Goal: Download file/media

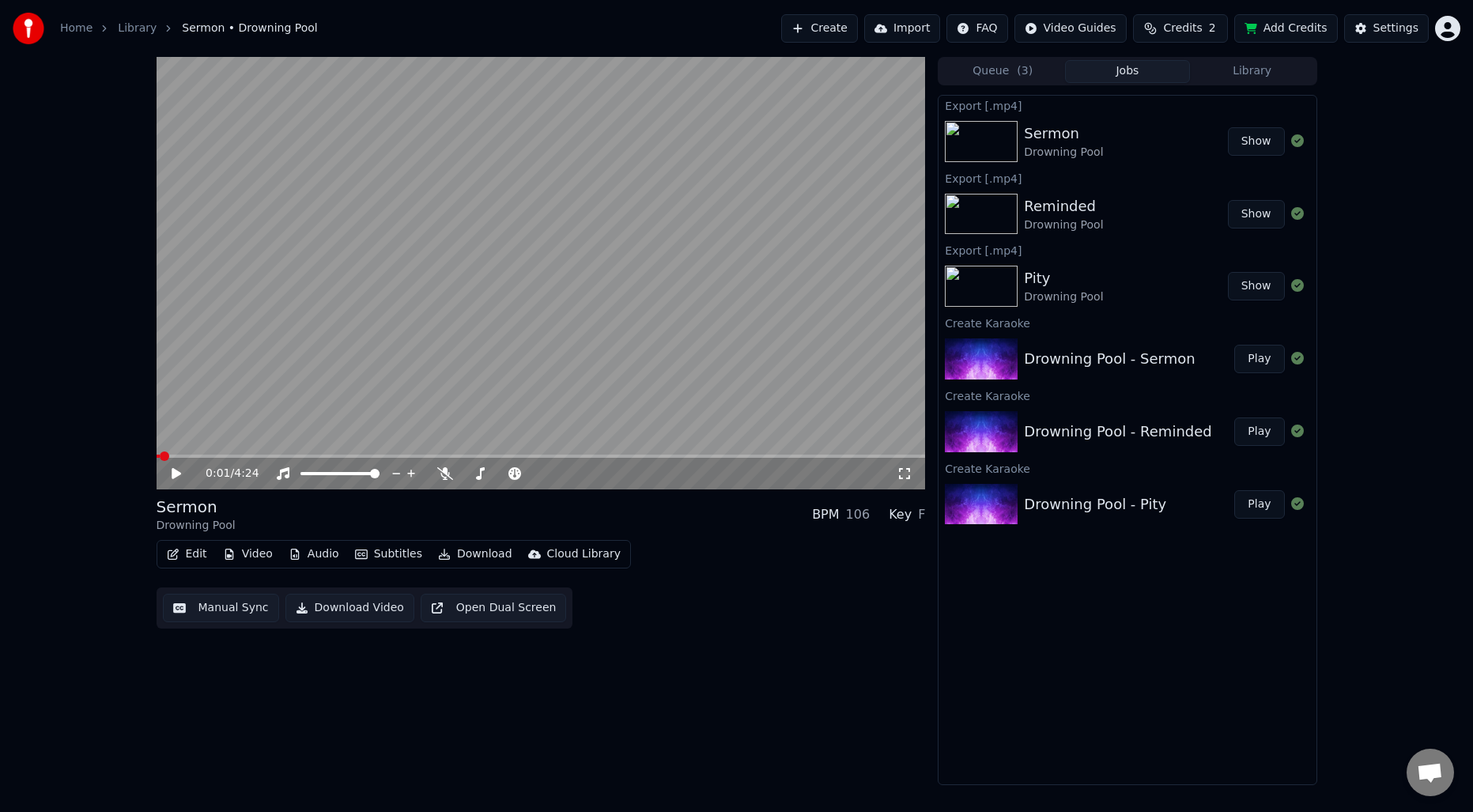
click at [1083, 188] on div "Reminded Drowning Pool Show" at bounding box center [1127, 215] width 377 height 54
click at [1069, 209] on div "Reminded" at bounding box center [1064, 206] width 79 height 22
click at [1243, 214] on button "Show" at bounding box center [1256, 214] width 57 height 28
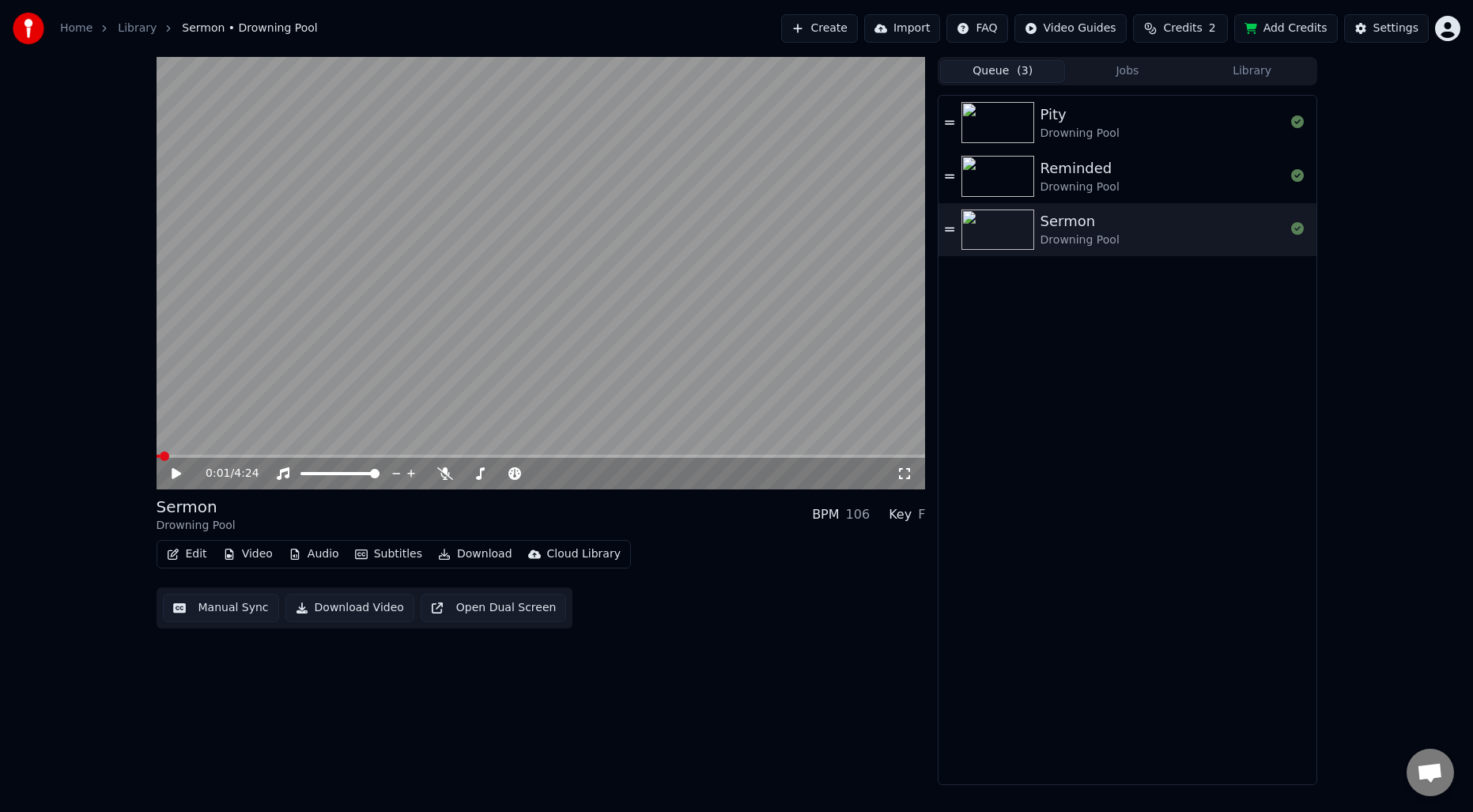
click at [1025, 64] on span "( 3 )" at bounding box center [1025, 71] width 15 height 15
click at [1084, 167] on div "Reminded" at bounding box center [1080, 168] width 79 height 22
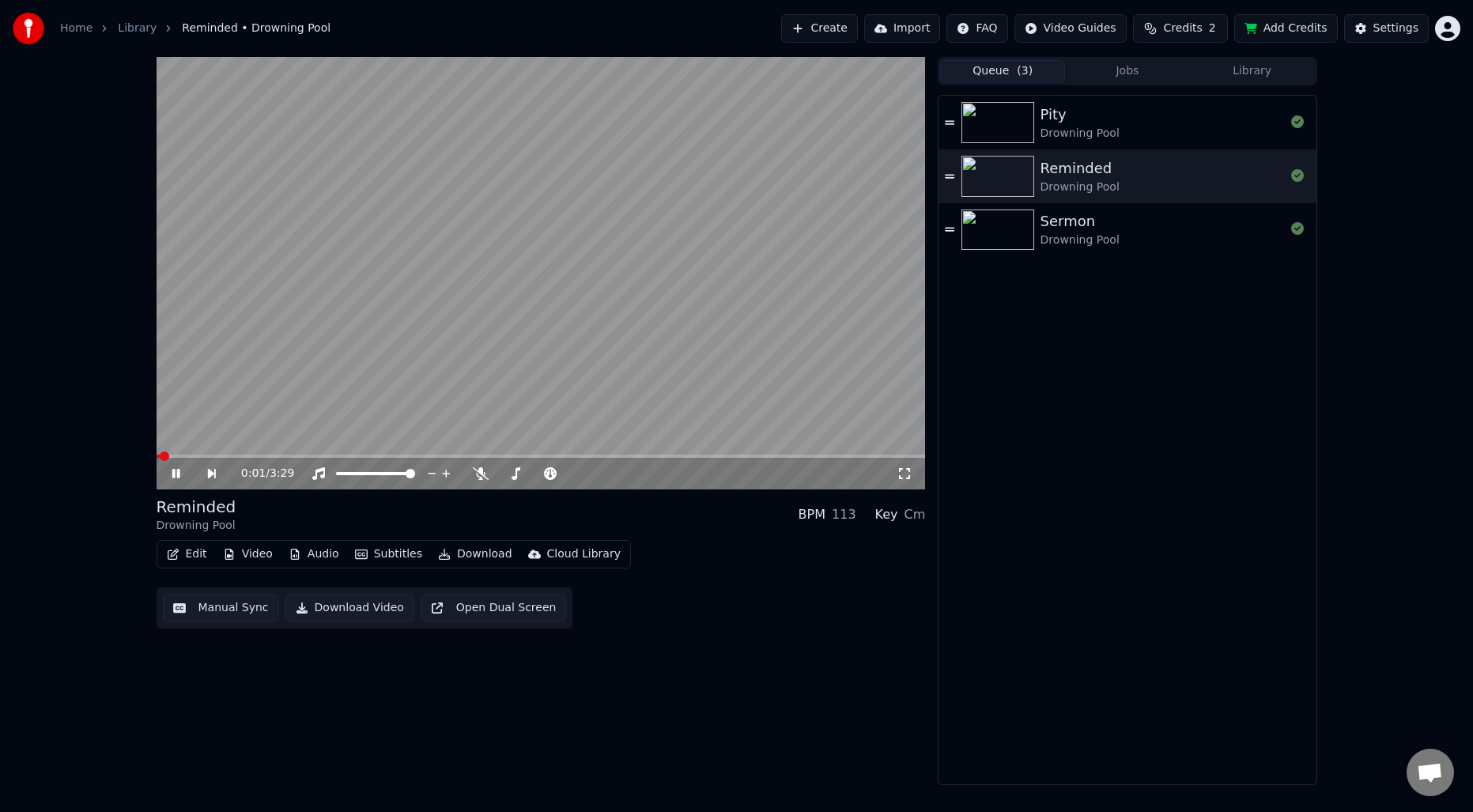
click at [203, 607] on button "Manual Sync" at bounding box center [221, 608] width 116 height 28
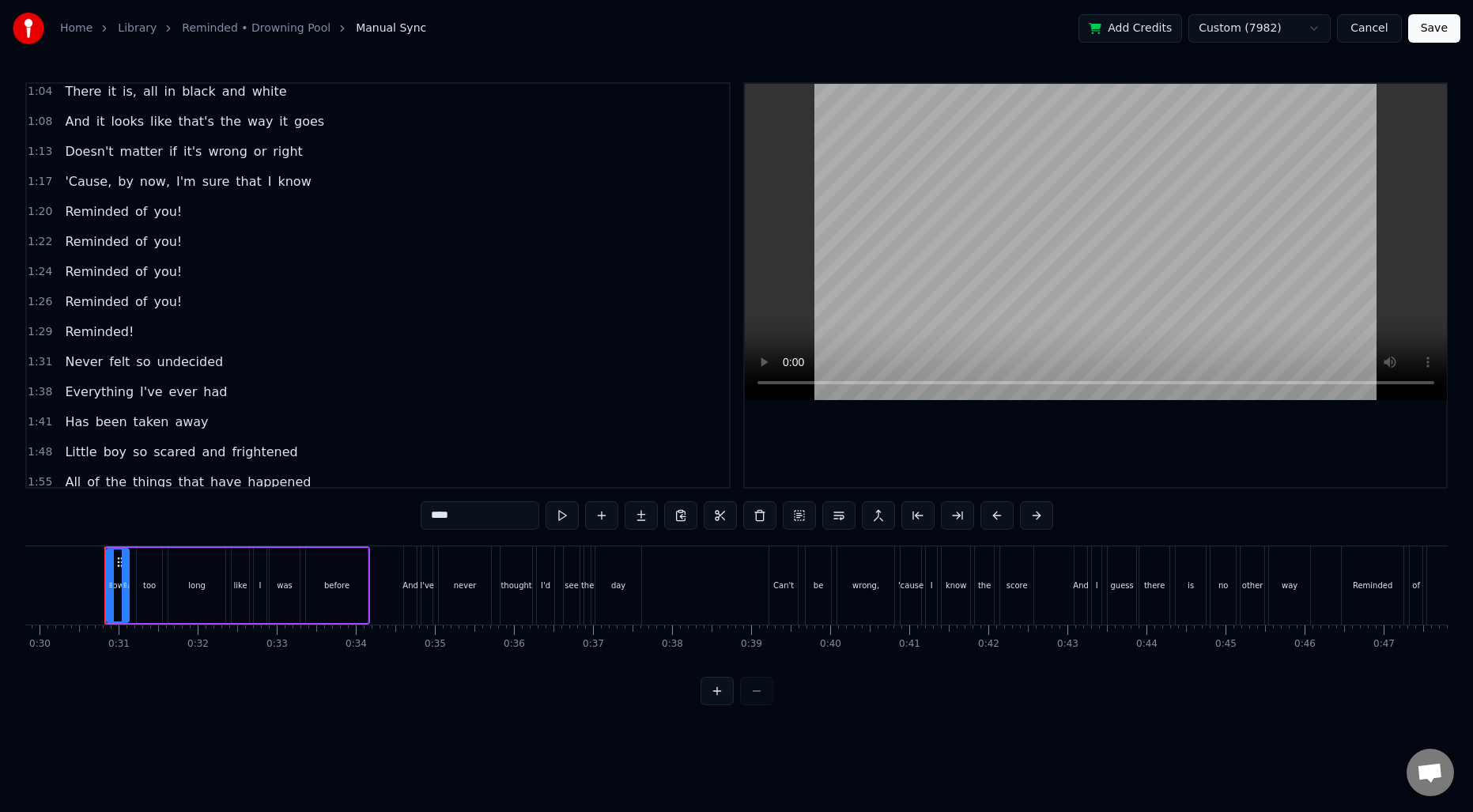
scroll to position [285, 0]
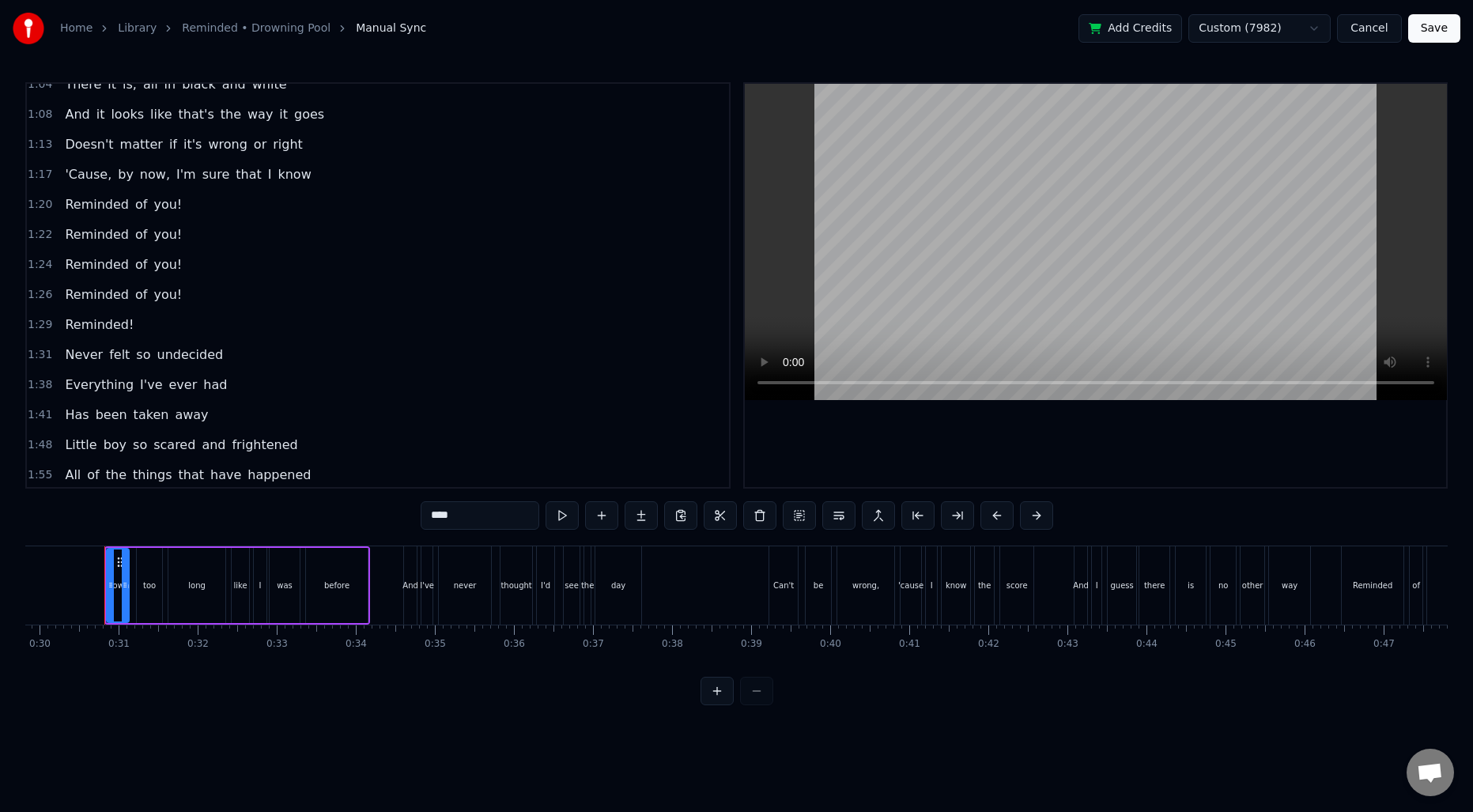
click at [42, 356] on span "1:31" at bounding box center [40, 355] width 24 height 15
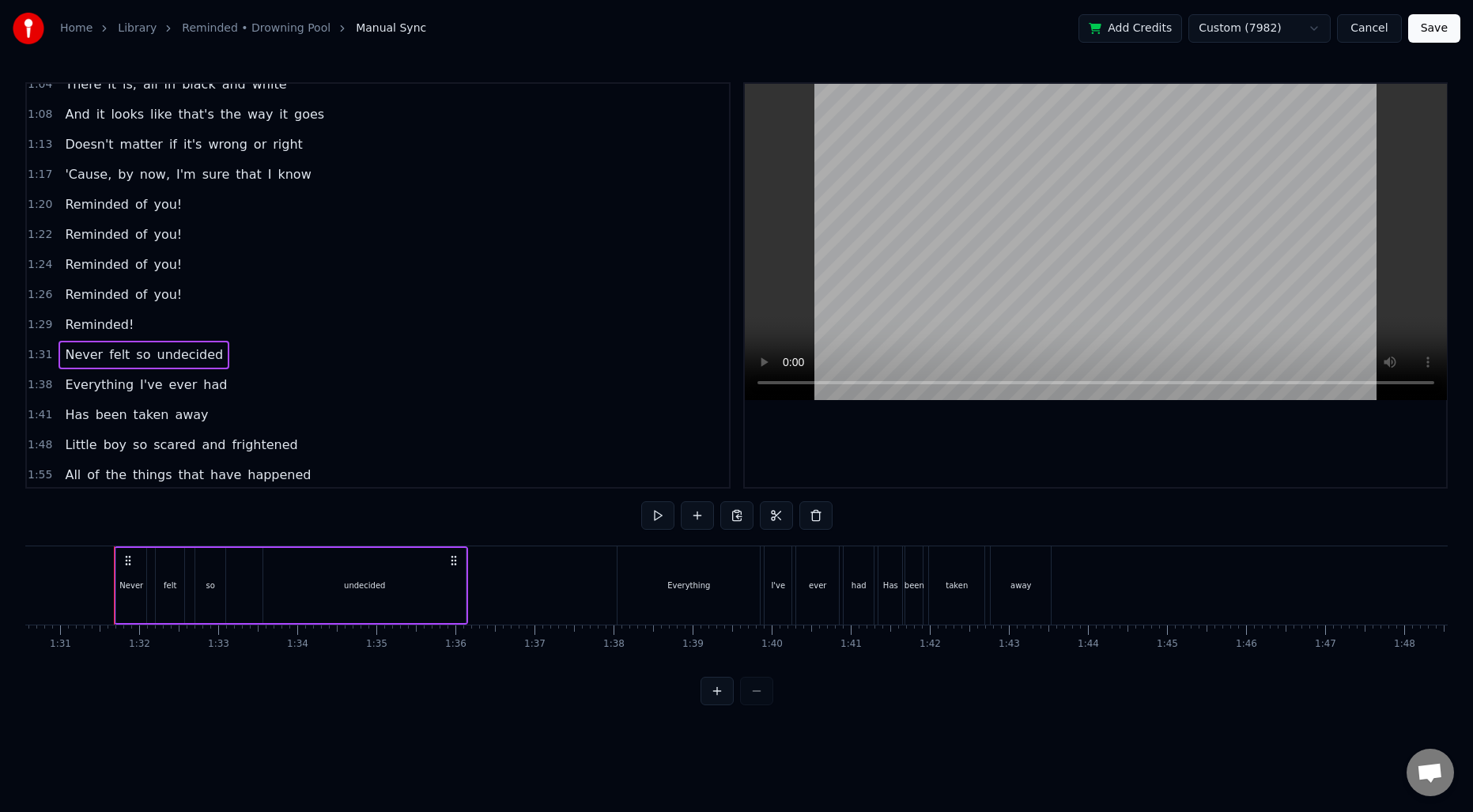
scroll to position [0, 7170]
click at [698, 587] on div "Everything" at bounding box center [679, 586] width 43 height 12
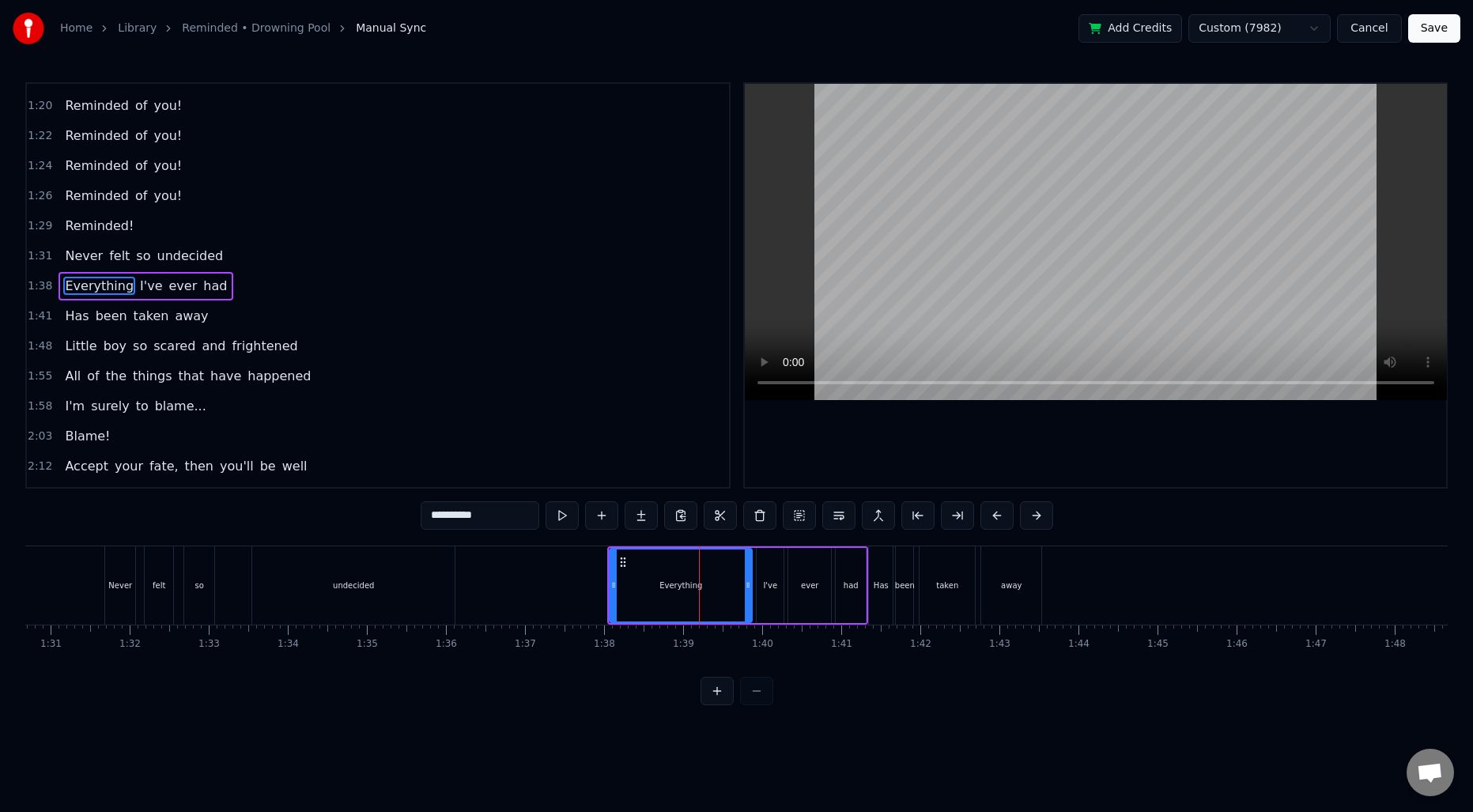
scroll to position [384, 0]
drag, startPoint x: 612, startPoint y: 578, endPoint x: 670, endPoint y: 579, distance: 58.0
click at [670, 579] on icon at bounding box center [671, 585] width 7 height 13
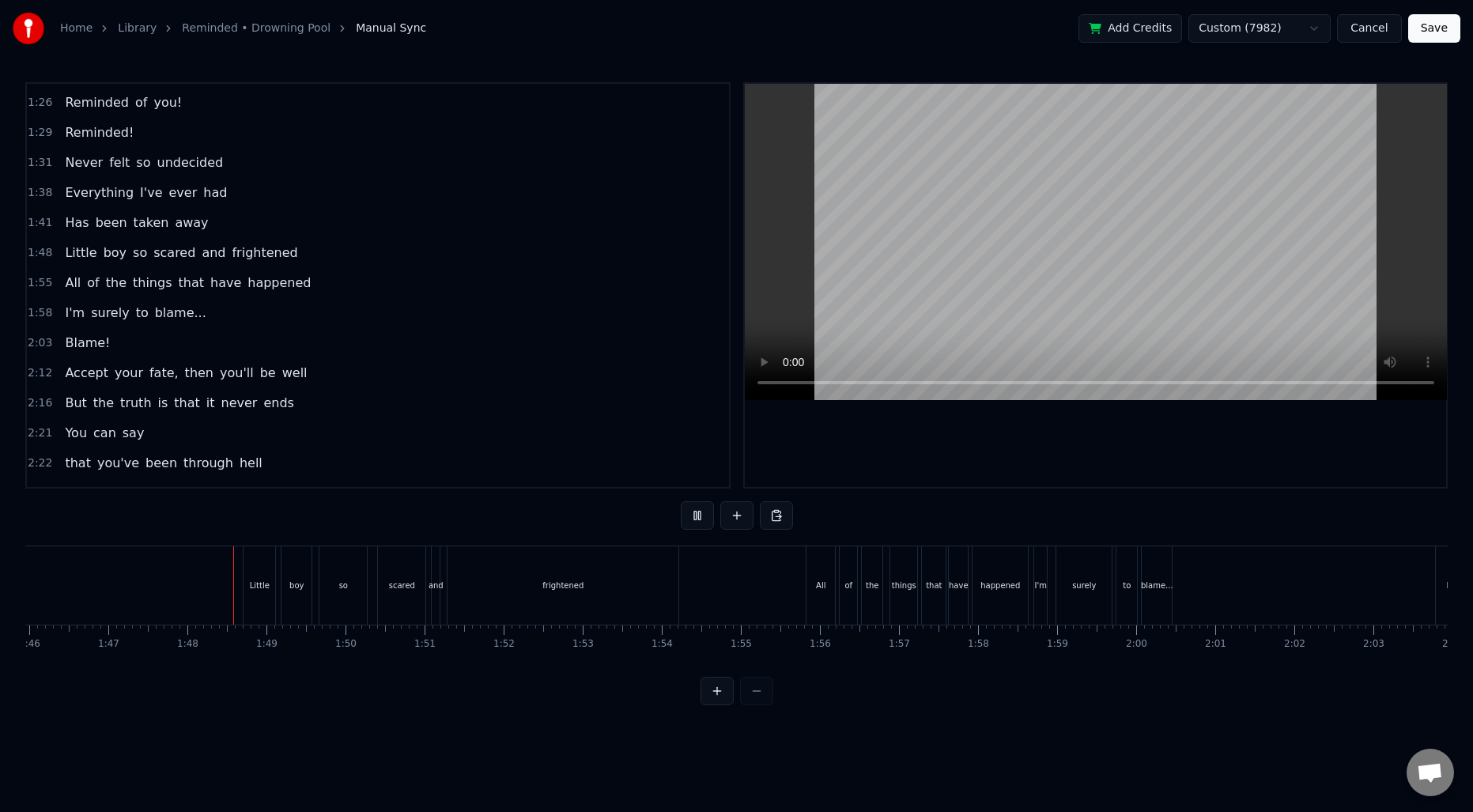
scroll to position [0, 8450]
click at [538, 579] on div "frightened" at bounding box center [491, 586] width 231 height 78
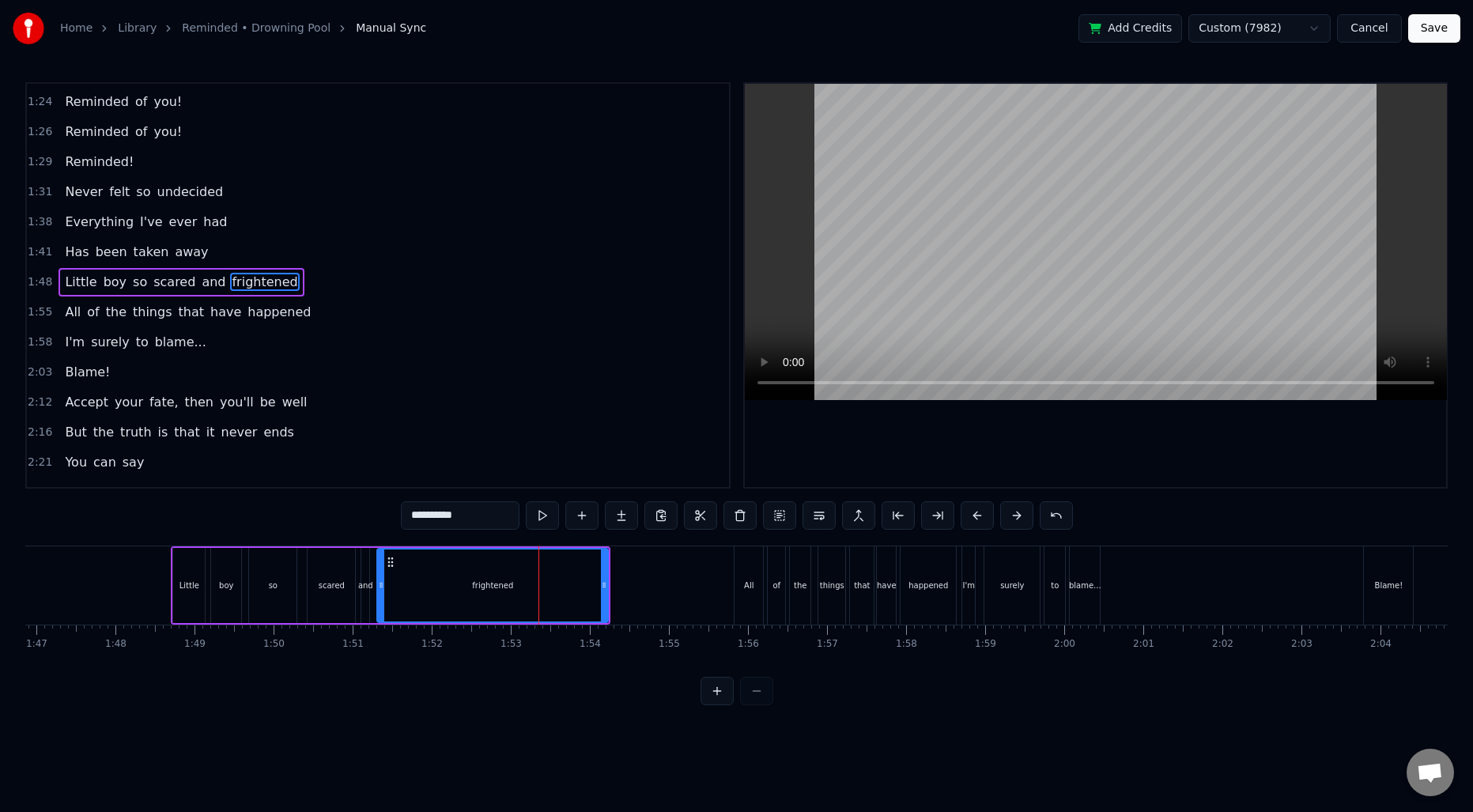
scroll to position [444, 0]
drag, startPoint x: 603, startPoint y: 581, endPoint x: 491, endPoint y: 577, distance: 112.1
click at [491, 577] on div at bounding box center [492, 586] width 7 height 72
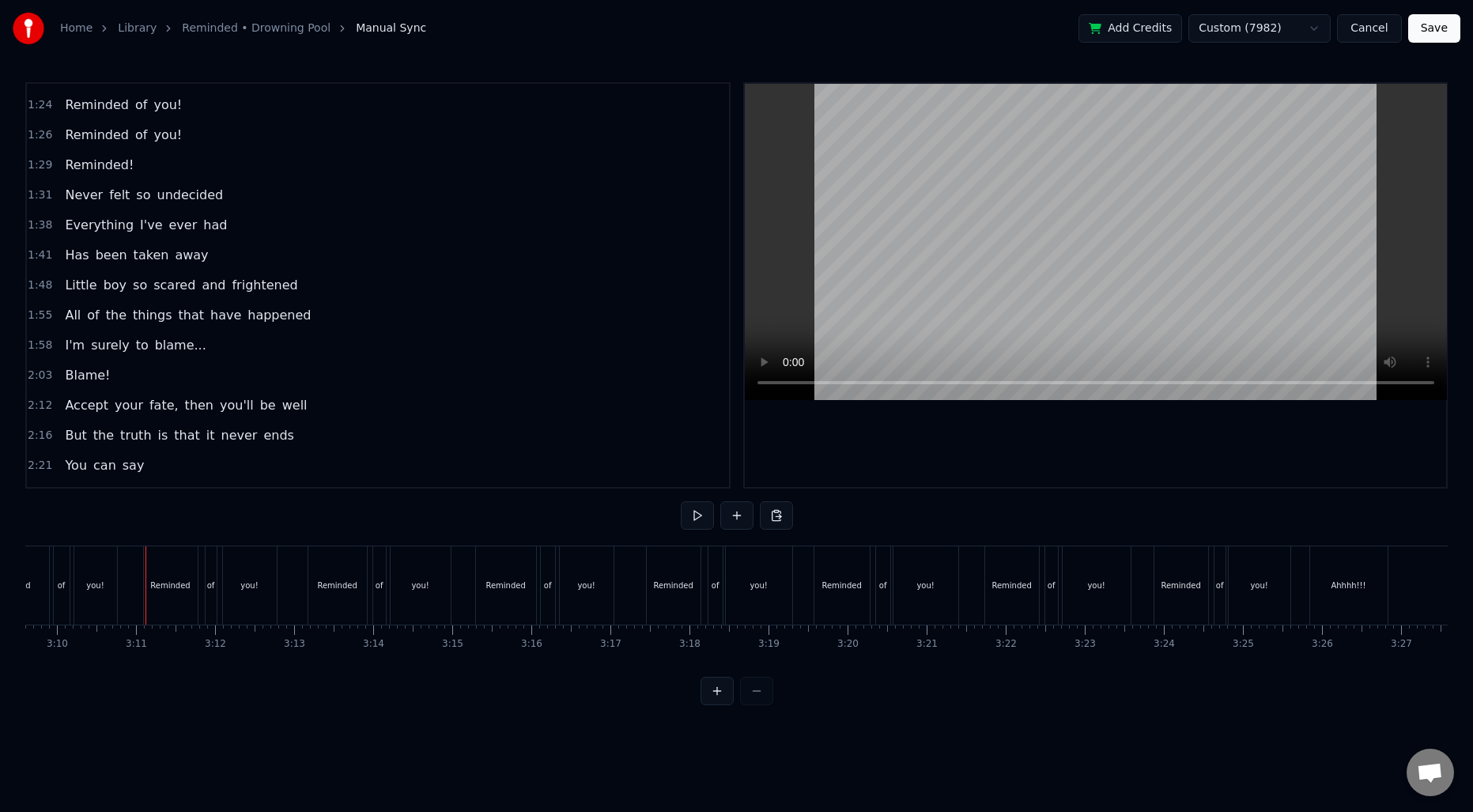
scroll to position [0, 15108]
click at [1426, 31] on button "Save" at bounding box center [1434, 28] width 52 height 28
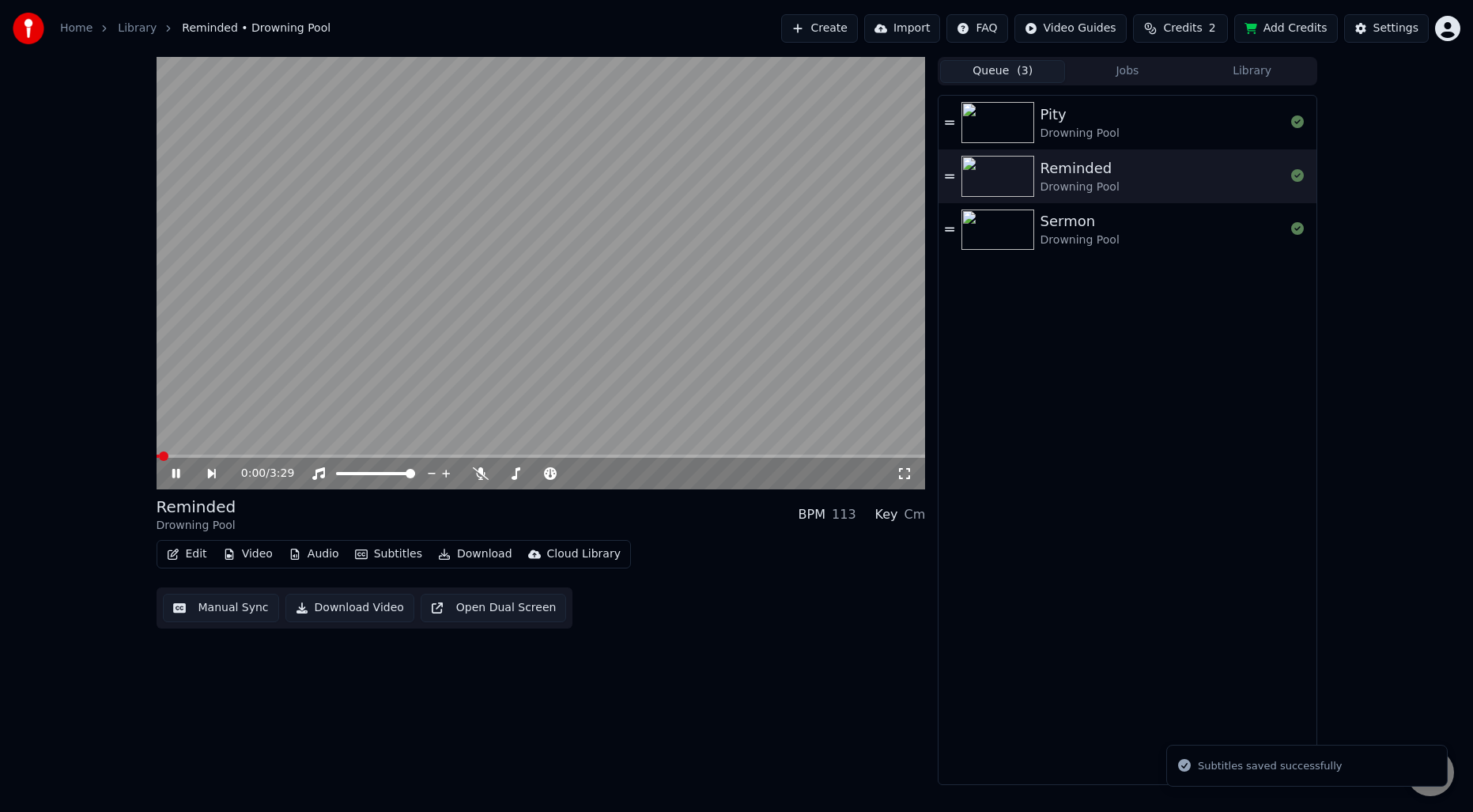
click at [556, 317] on video at bounding box center [541, 273] width 769 height 433
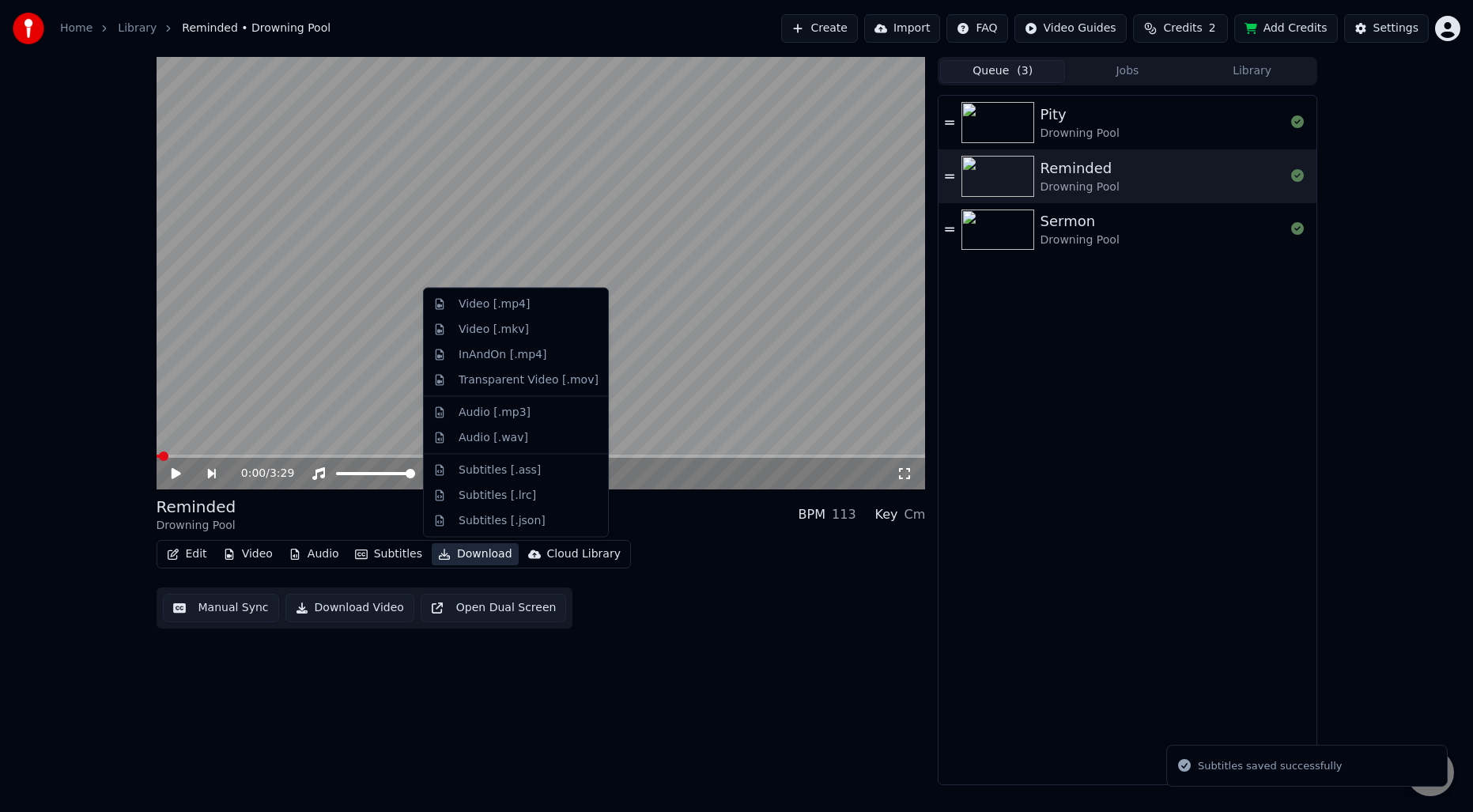
click at [468, 561] on button "Download" at bounding box center [475, 554] width 87 height 22
click at [492, 308] on div "Video [.mp4]" at bounding box center [495, 304] width 72 height 15
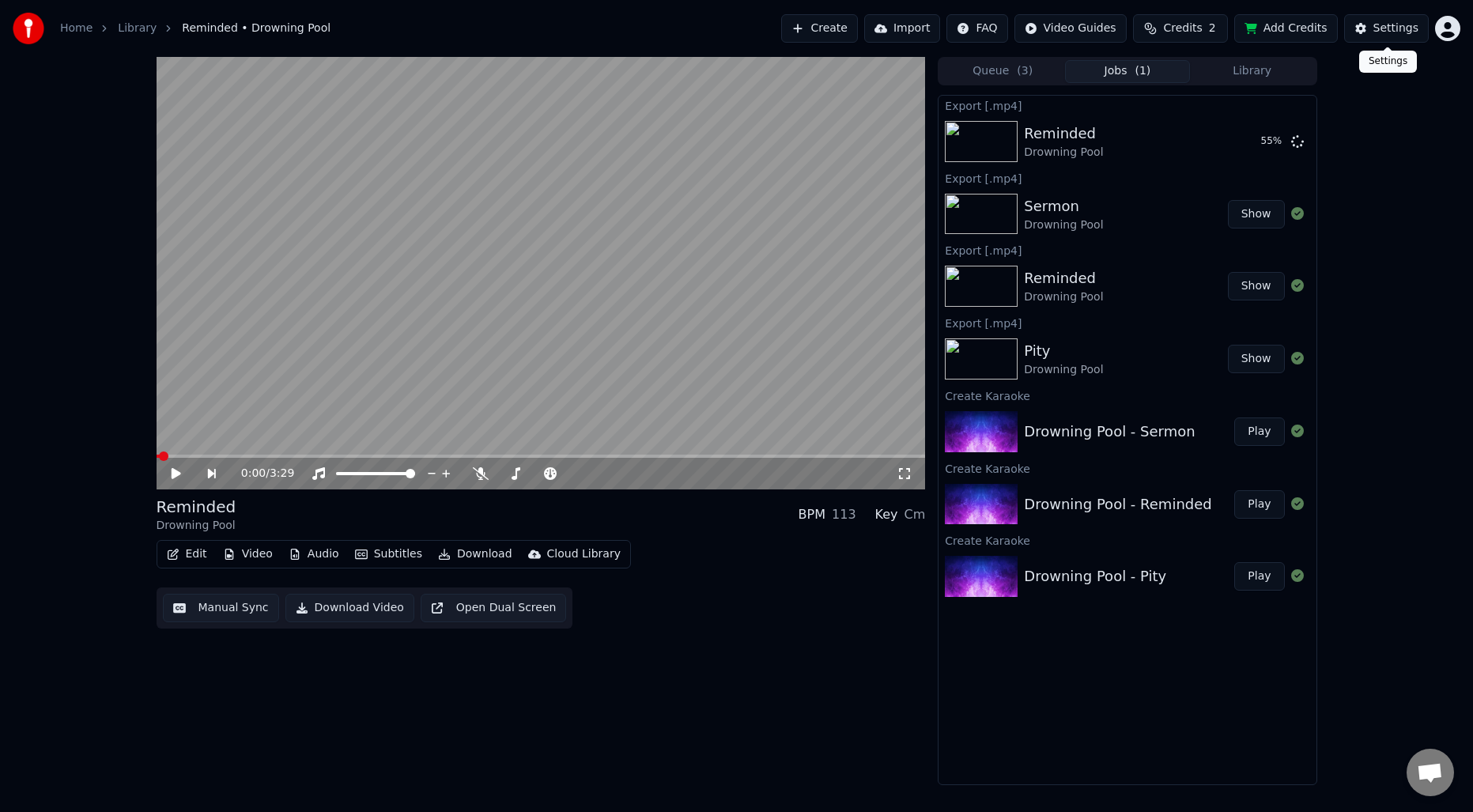
click at [1386, 25] on div "Settings" at bounding box center [1396, 28] width 45 height 15
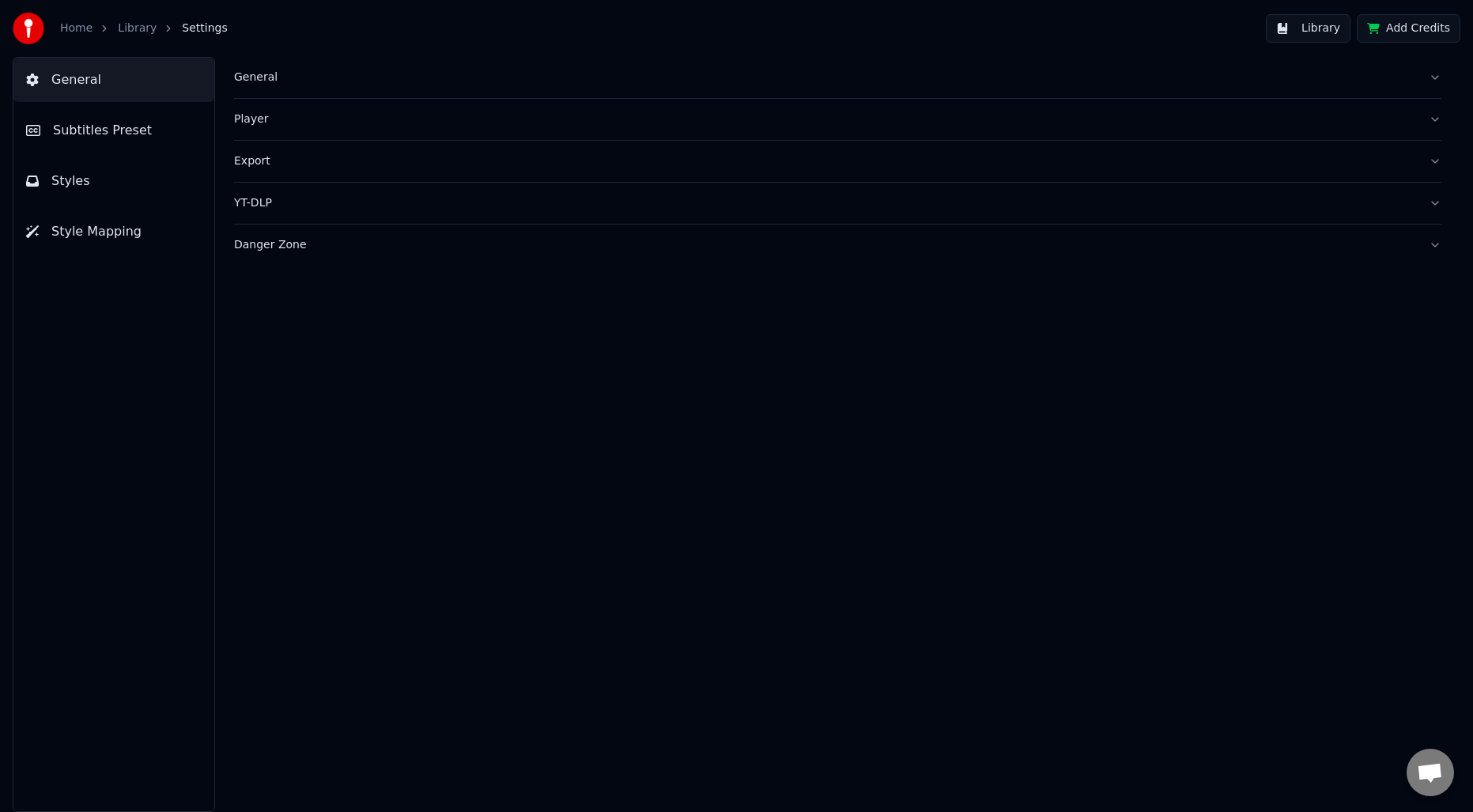
click at [261, 150] on button "Export" at bounding box center [838, 161] width 1208 height 41
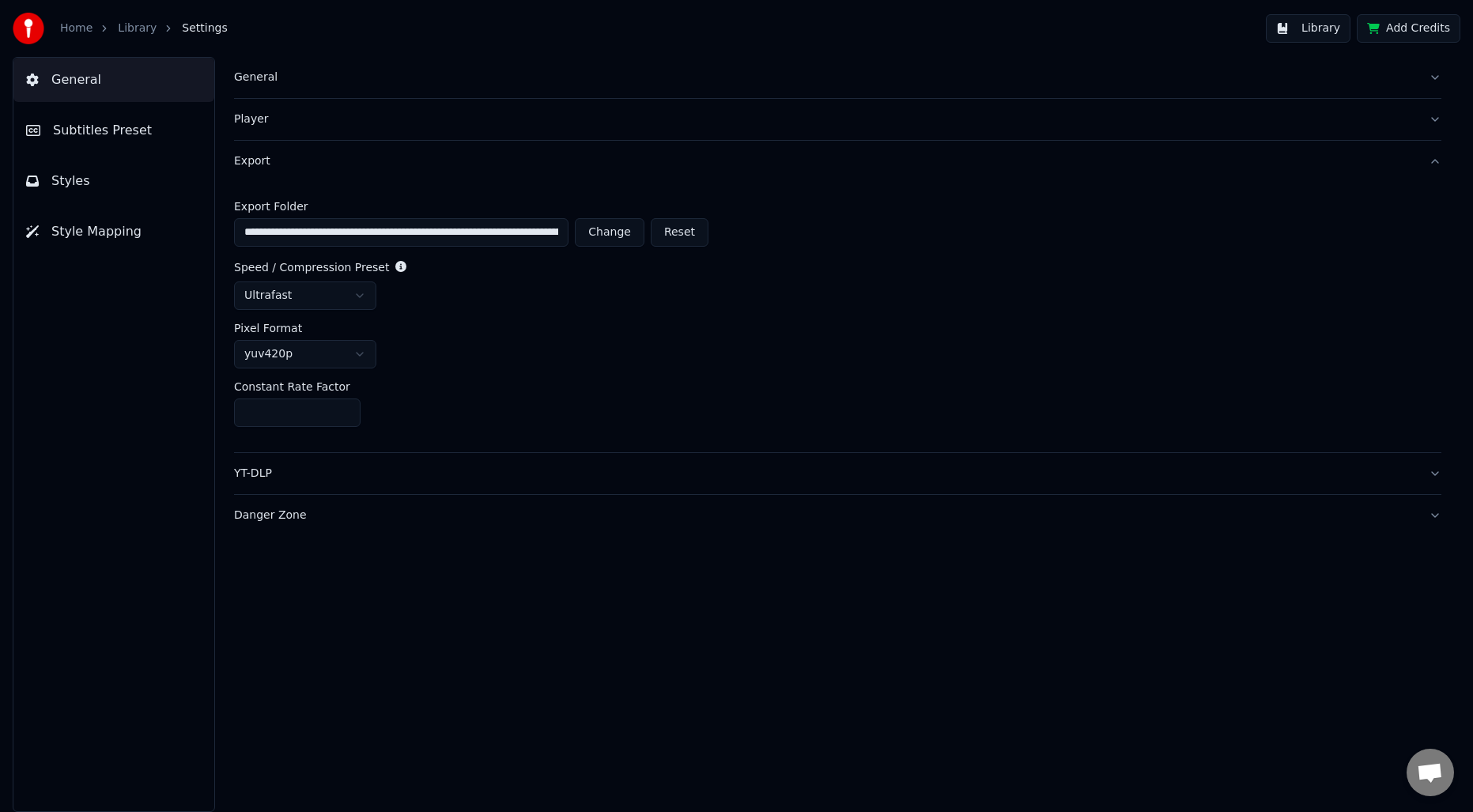
click at [123, 35] on link "Library" at bounding box center [137, 28] width 39 height 15
